Goal: Task Accomplishment & Management: Use online tool/utility

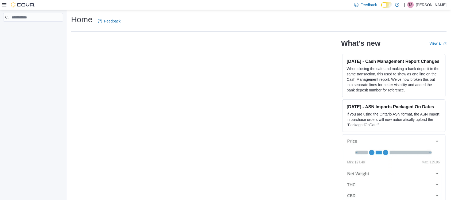
scroll to position [7, 0]
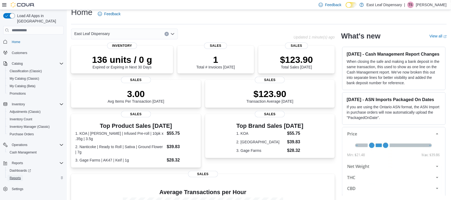
click at [12, 176] on span "Reports" at bounding box center [15, 178] width 11 height 4
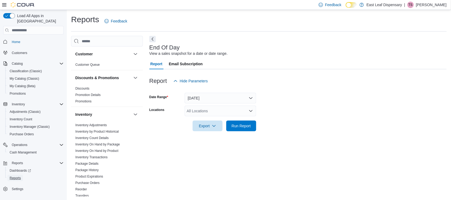
scroll to position [1, 0]
click at [252, 122] on span "Run Report" at bounding box center [240, 125] width 23 height 11
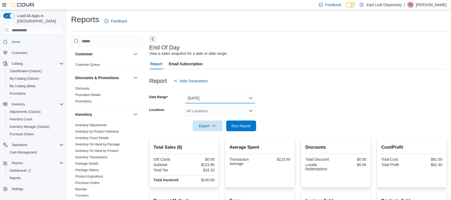
click at [225, 97] on button "[DATE]" at bounding box center [220, 98] width 72 height 11
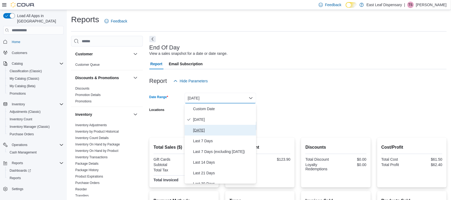
click at [202, 125] on button "[DATE]" at bounding box center [220, 130] width 72 height 11
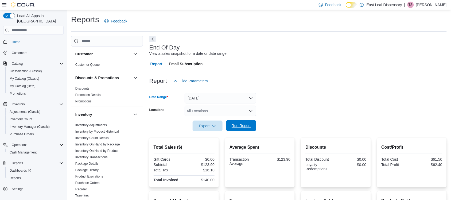
click at [233, 121] on span "Run Report" at bounding box center [240, 125] width 23 height 11
click at [239, 99] on button "[DATE]" at bounding box center [220, 98] width 72 height 11
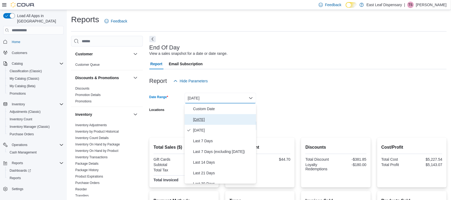
click at [204, 117] on span "[DATE]" at bounding box center [223, 119] width 61 height 6
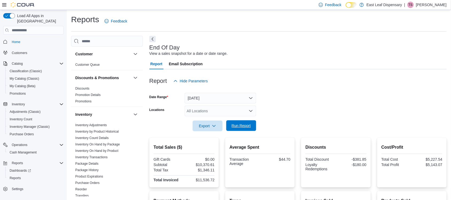
click at [239, 125] on span "Run Report" at bounding box center [240, 125] width 19 height 5
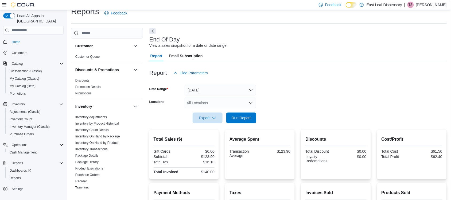
scroll to position [12, 0]
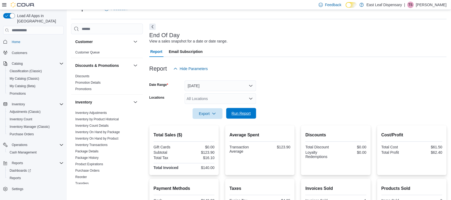
click at [231, 108] on span "Run Report" at bounding box center [240, 113] width 23 height 11
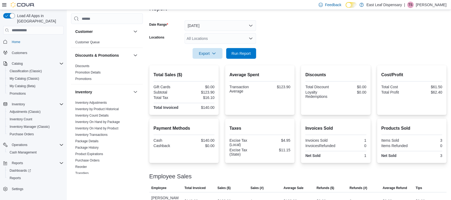
scroll to position [0, 0]
